Goal: Information Seeking & Learning: Learn about a topic

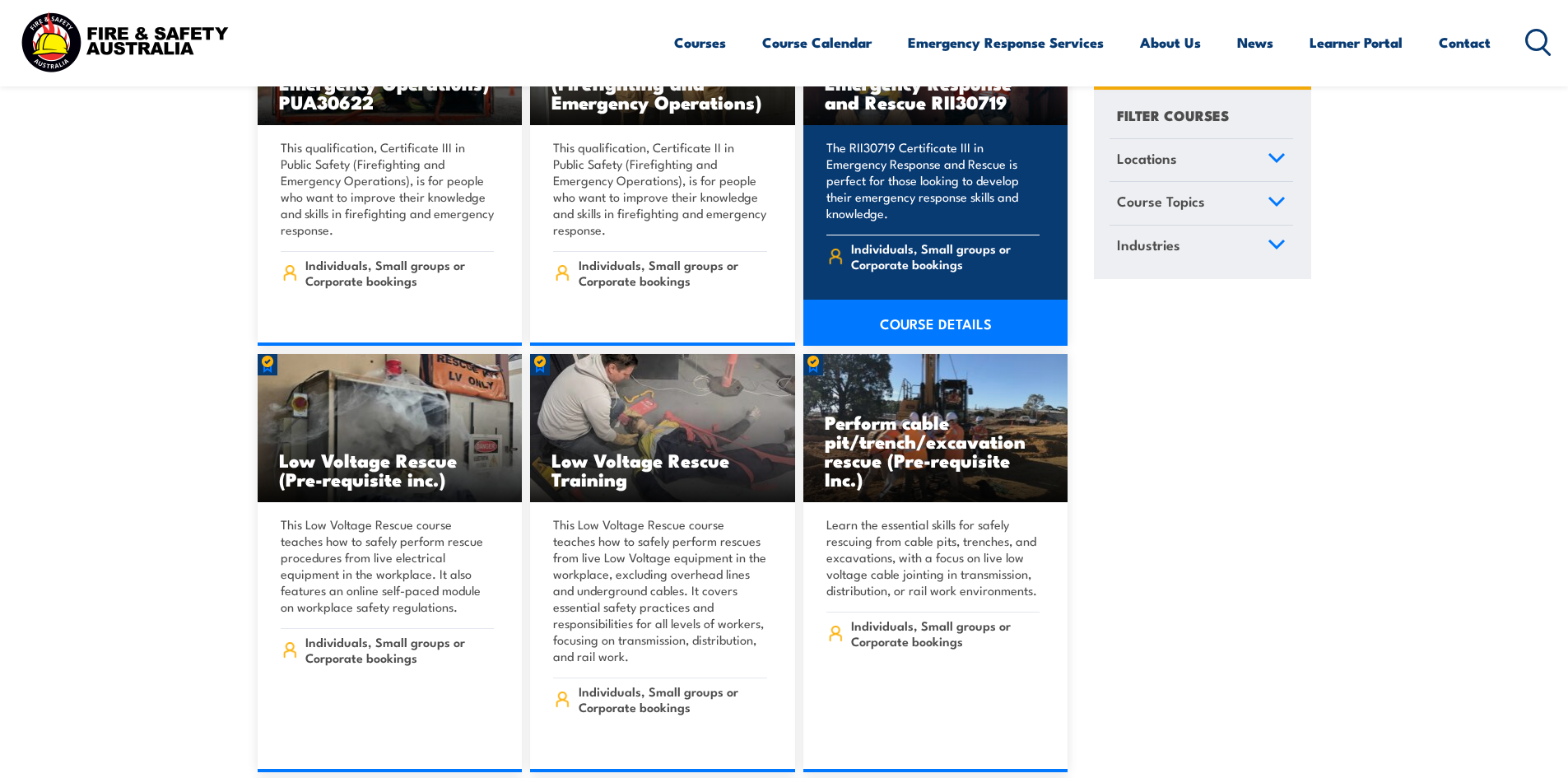
scroll to position [3785, 0]
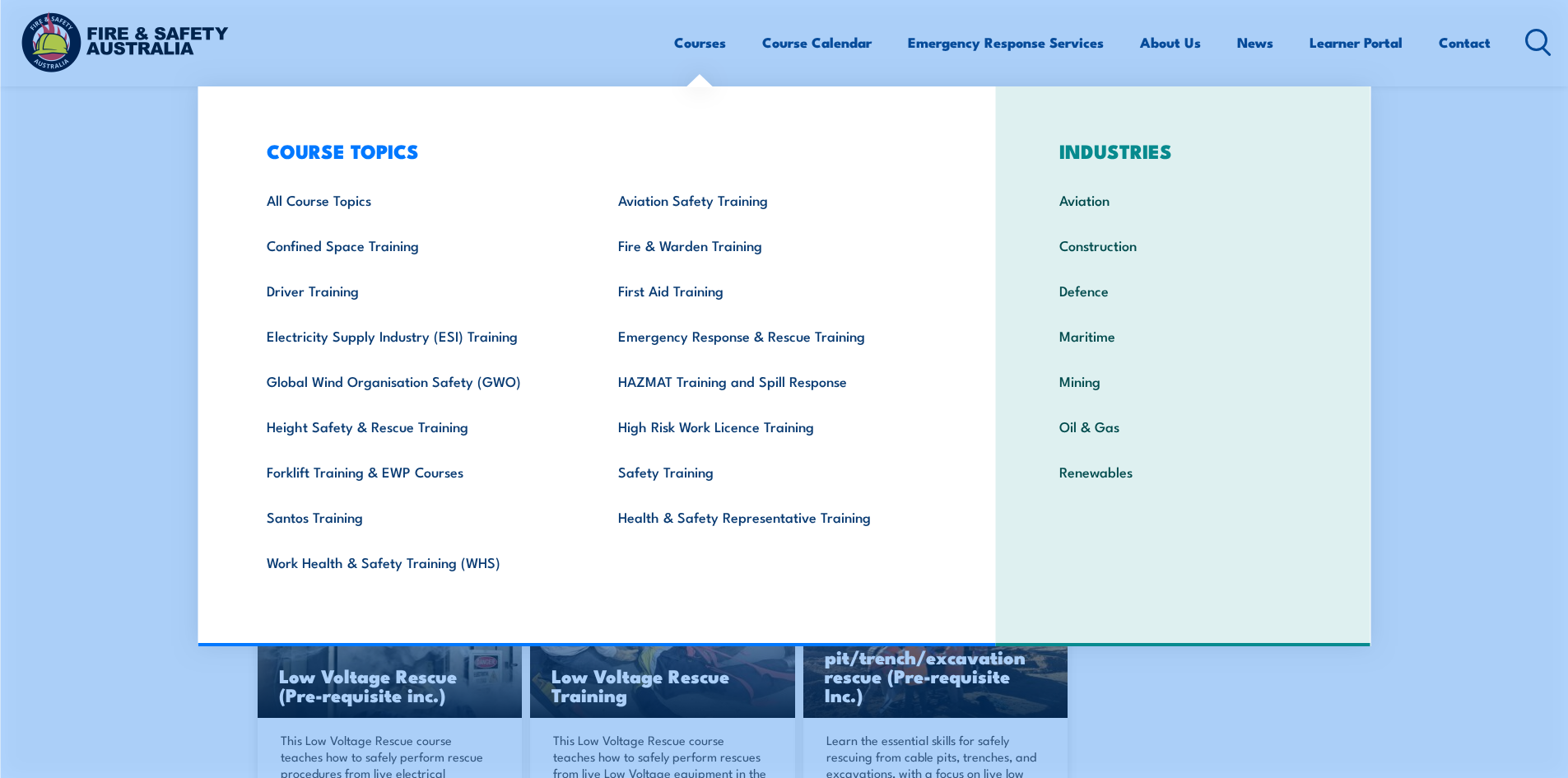
click at [686, 38] on link "Courses" at bounding box center [699, 42] width 52 height 43
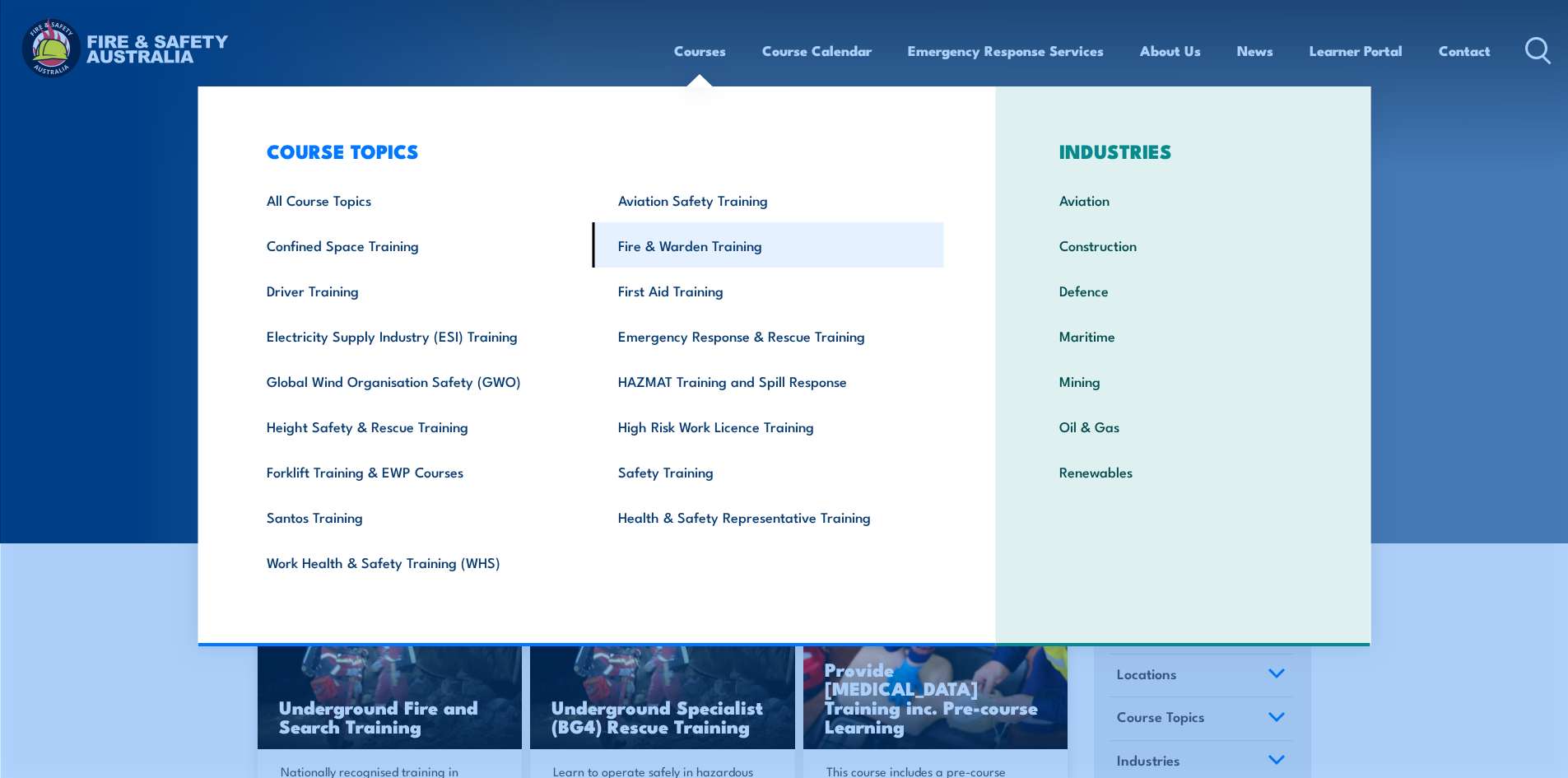
click at [672, 247] on link "Fire & Warden Training" at bounding box center [768, 245] width 352 height 45
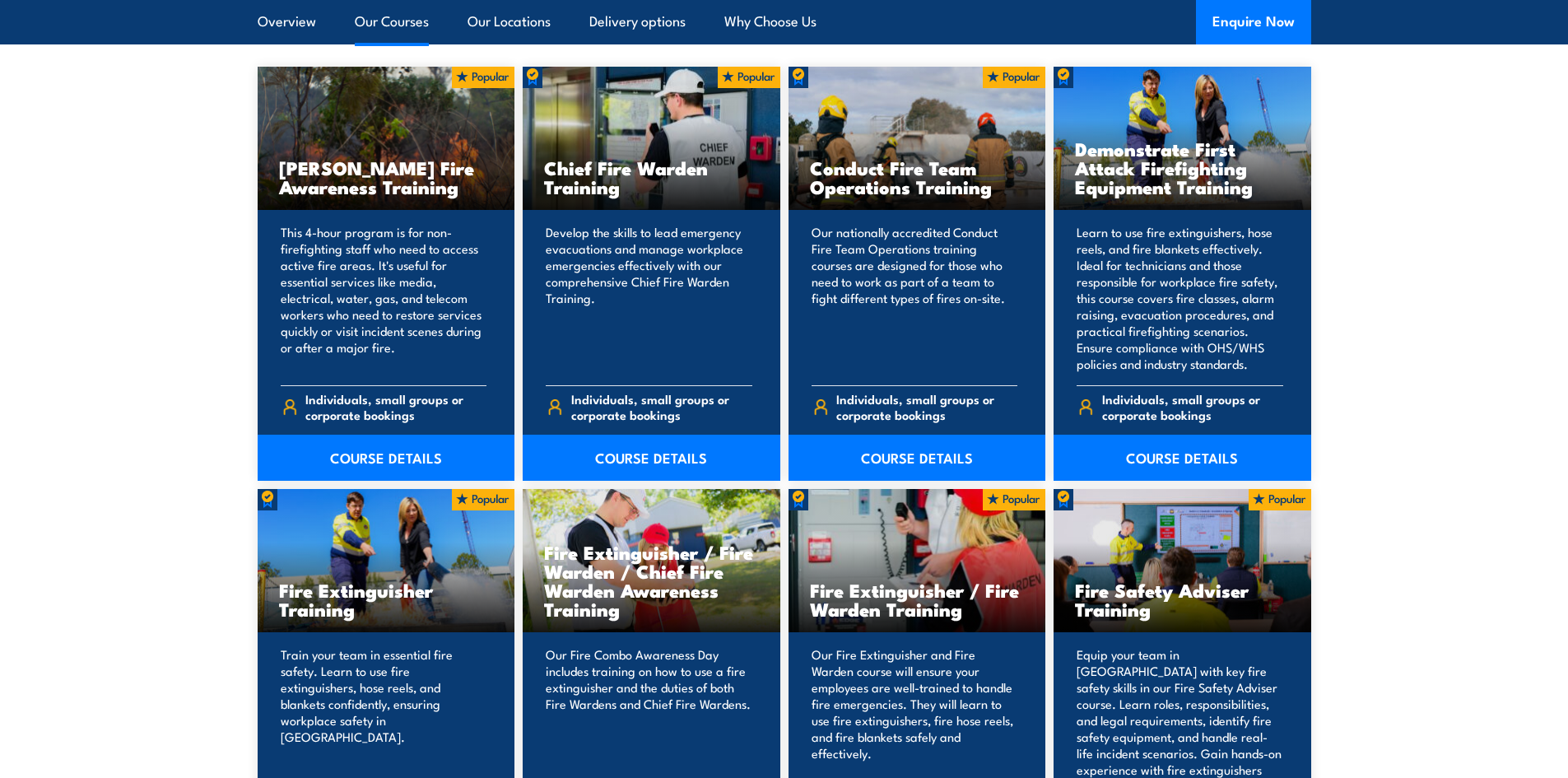
scroll to position [1152, 0]
